Goal: Find specific page/section: Find specific page/section

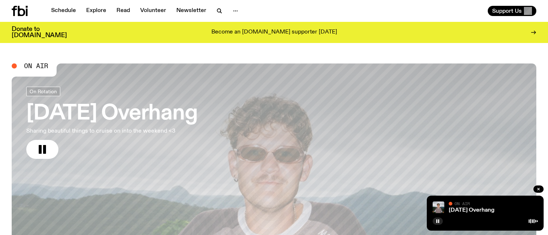
scroll to position [41, 0]
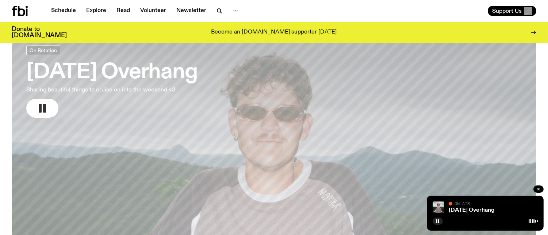
click at [41, 110] on rect "button" at bounding box center [40, 108] width 3 height 9
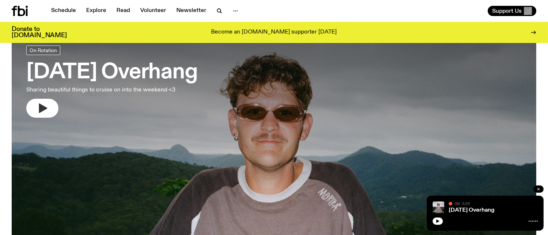
click at [540, 191] on icon "button" at bounding box center [538, 189] width 4 height 4
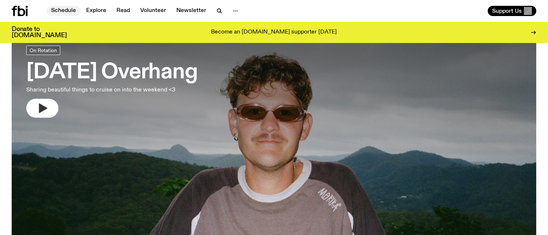
click at [60, 6] on link "Schedule" at bounding box center [64, 11] width 34 height 10
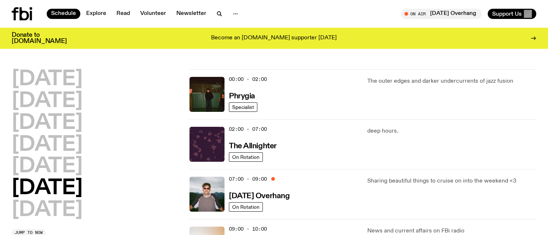
drag, startPoint x: 64, startPoint y: 168, endPoint x: 79, endPoint y: 166, distance: 15.1
click at [78, 166] on div "[DATE] [DATE] [DATE] [DATE] [DATE] [DATE] [DATE]" at bounding box center [96, 145] width 169 height 152
click at [30, 166] on h2 "[DATE]" at bounding box center [47, 167] width 71 height 20
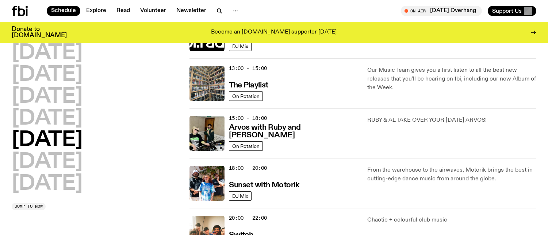
scroll to position [208, 0]
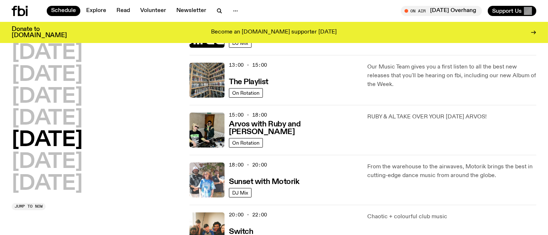
click at [222, 192] on img at bounding box center [206, 180] width 35 height 35
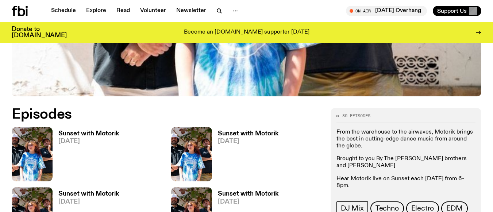
scroll to position [274, 0]
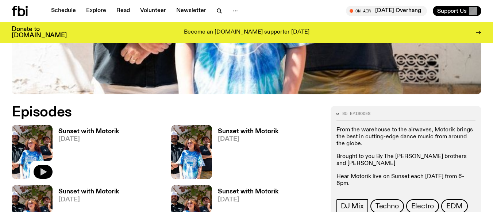
click at [45, 171] on icon "button" at bounding box center [43, 172] width 9 height 9
